Goal: Navigation & Orientation: Find specific page/section

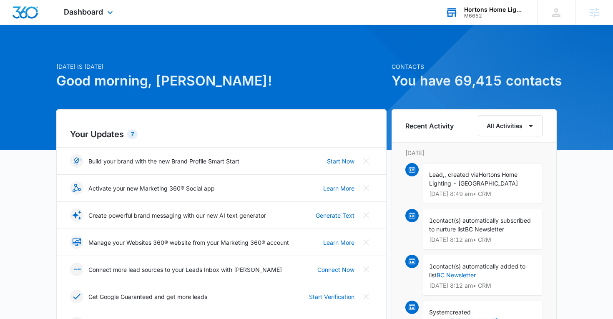
click at [457, 12] on icon at bounding box center [451, 12] width 13 height 13
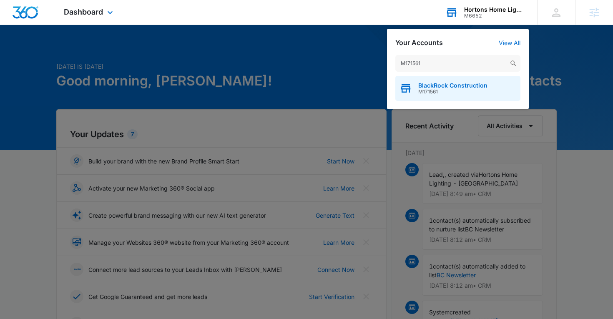
type input "M171561"
click at [425, 99] on div "BlackRock Construction M171561" at bounding box center [457, 88] width 125 height 25
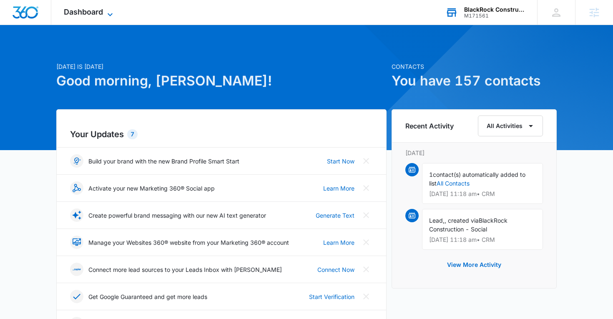
click at [115, 7] on div "Dashboard Apps Reputation Websites Forms CRM Email Social Content Ads Intellige…" at bounding box center [89, 12] width 76 height 25
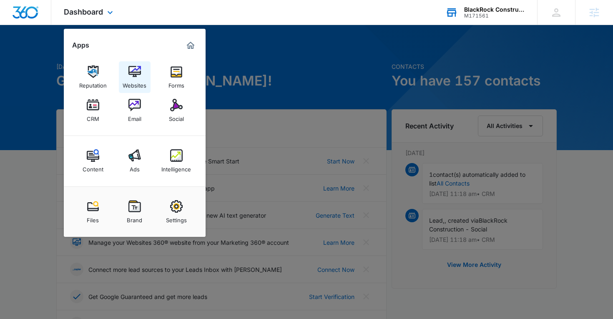
click at [135, 72] on img at bounding box center [134, 71] width 13 height 13
